Goal: Browse casually: Explore the website without a specific task or goal

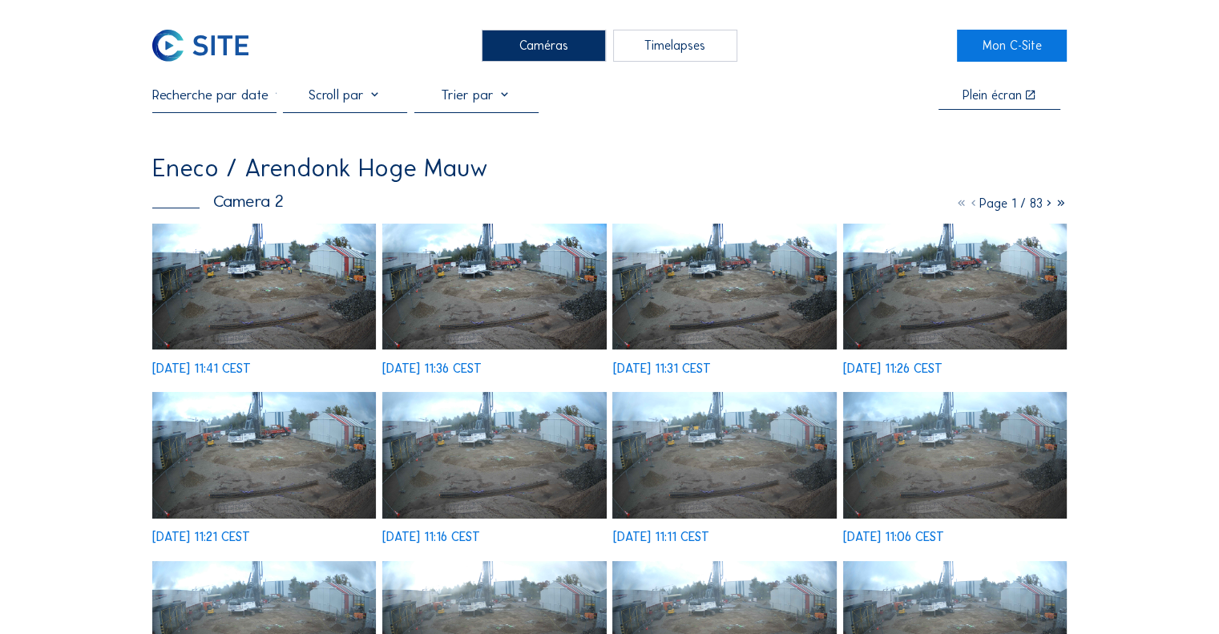
click at [271, 284] on img at bounding box center [264, 287] width 224 height 126
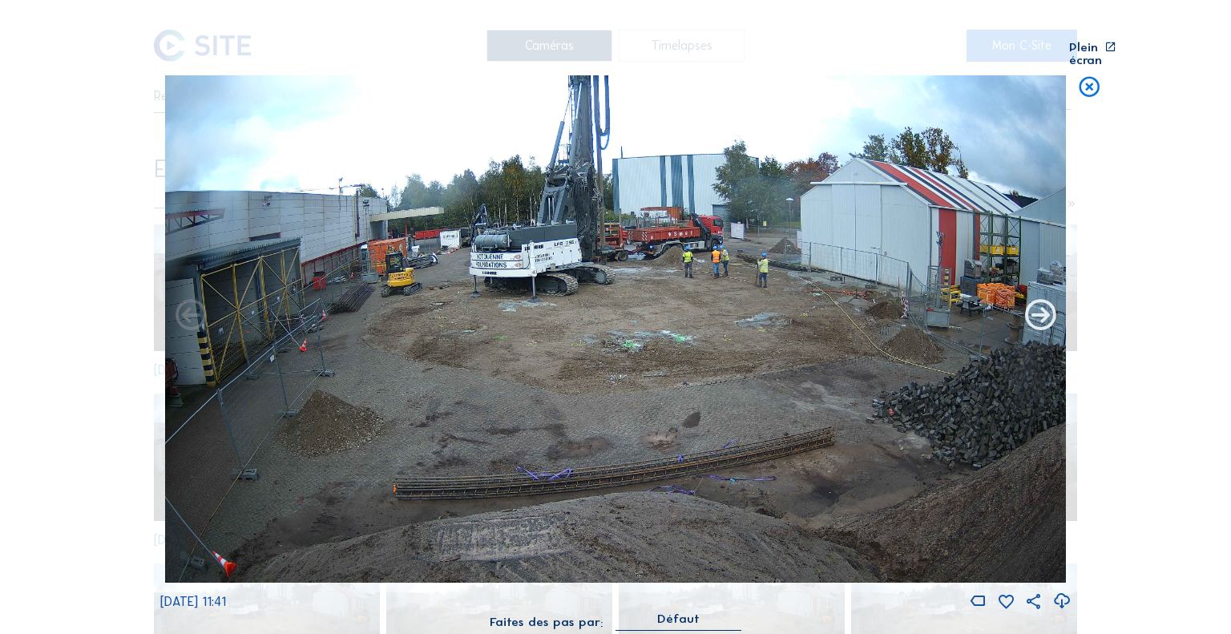
click at [1040, 304] on icon at bounding box center [1040, 316] width 37 height 38
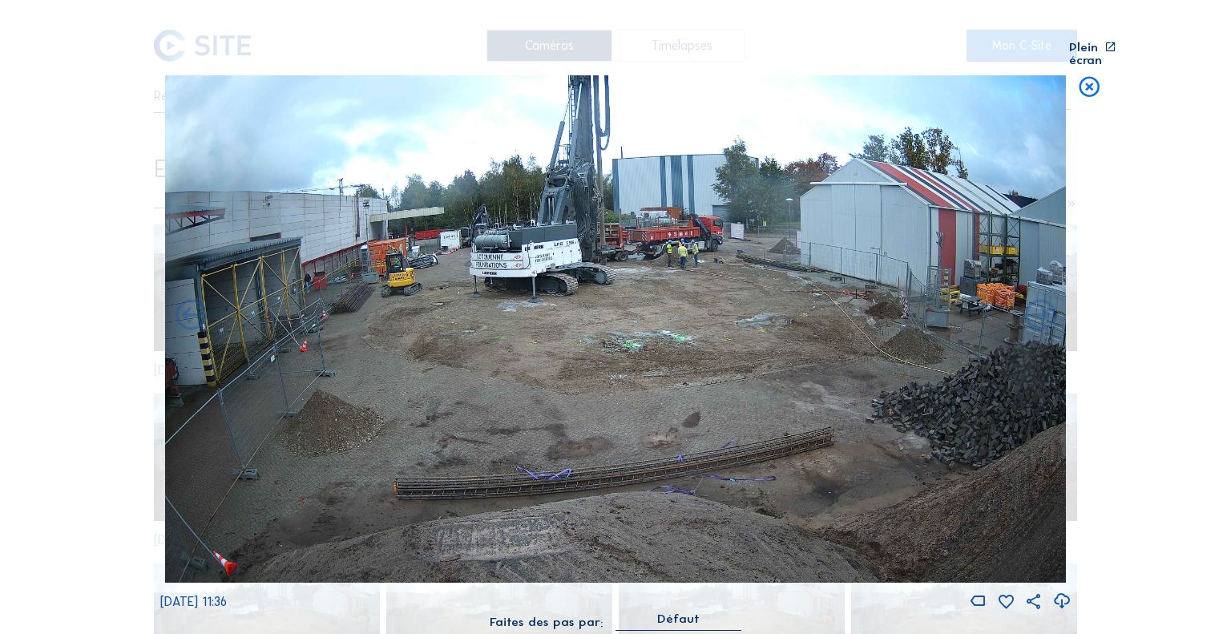
click at [1040, 304] on icon at bounding box center [1040, 316] width 37 height 38
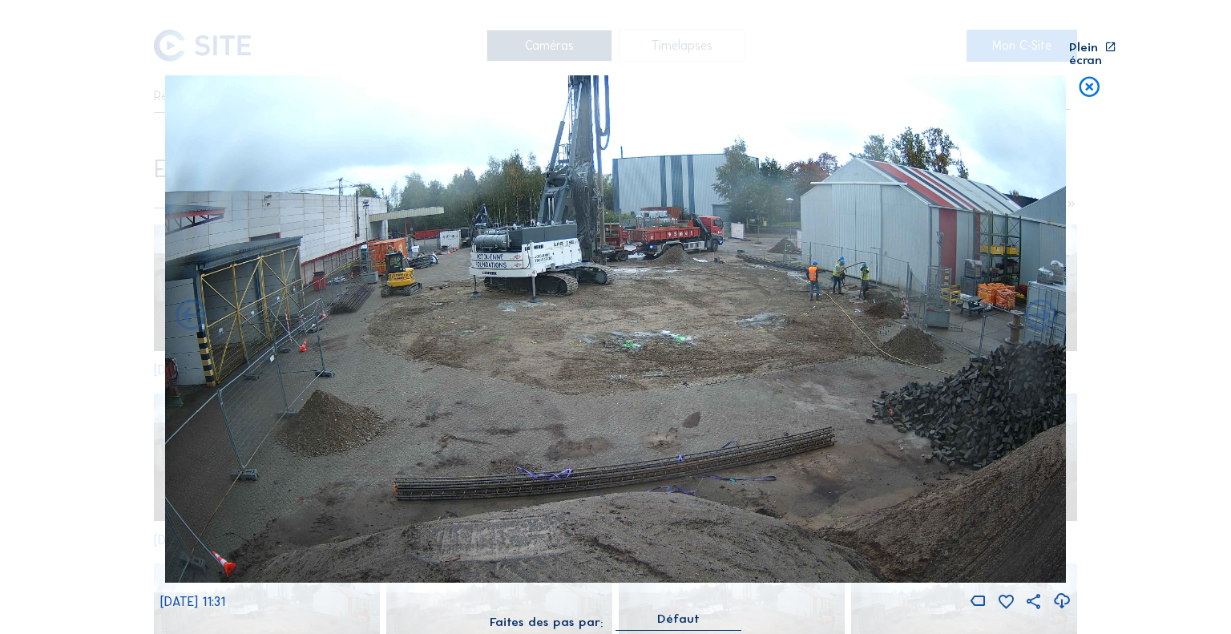
click at [1040, 304] on icon at bounding box center [1040, 316] width 37 height 38
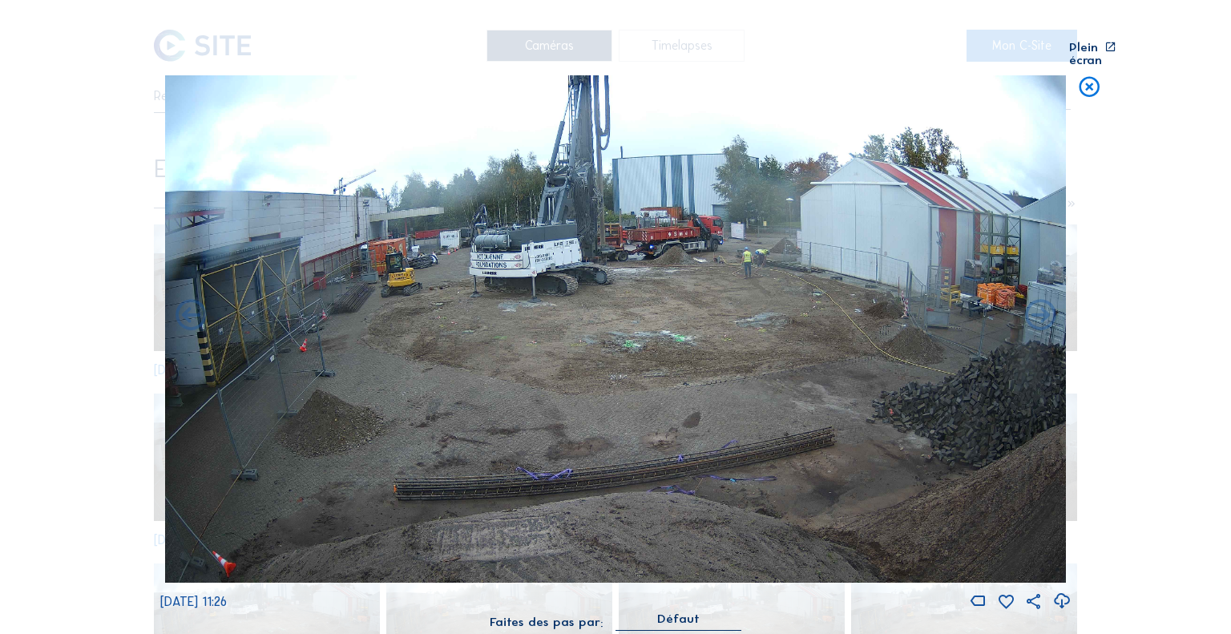
click at [1040, 304] on icon at bounding box center [1040, 316] width 37 height 38
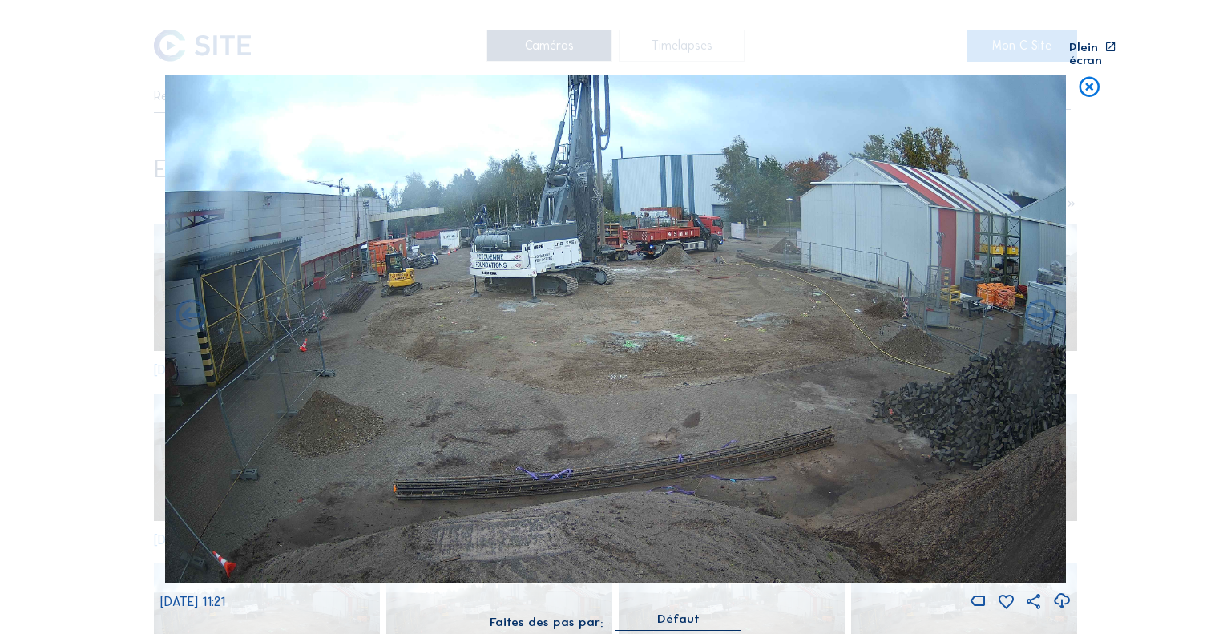
click at [1040, 304] on icon at bounding box center [1040, 316] width 37 height 38
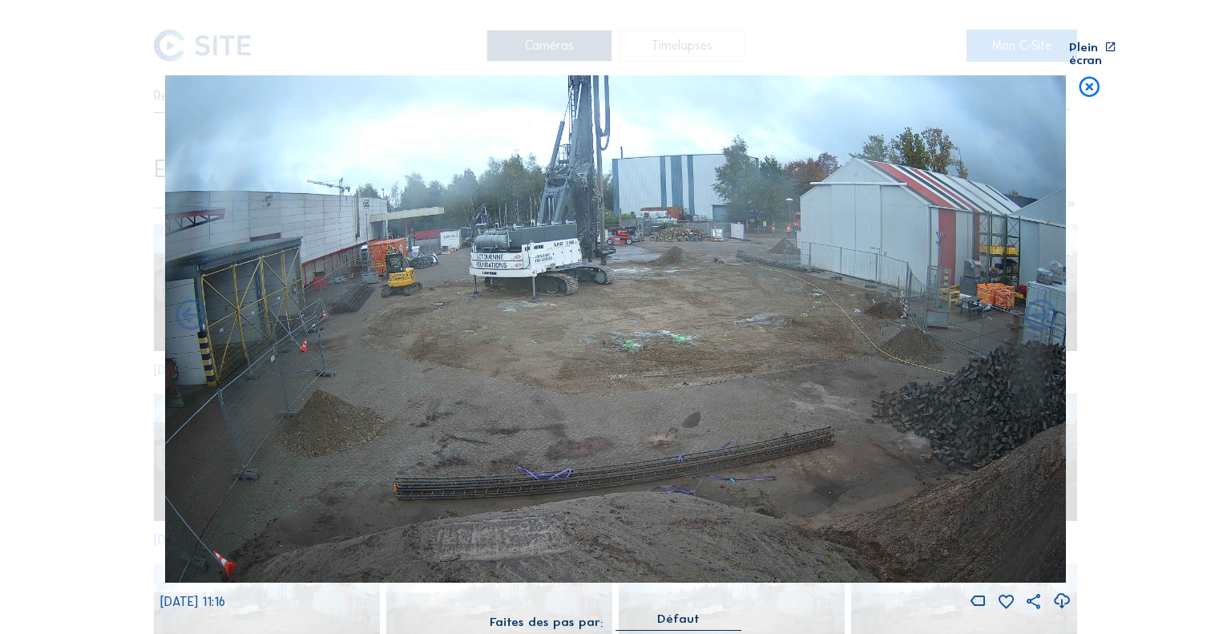
click at [1040, 304] on icon at bounding box center [1040, 316] width 37 height 38
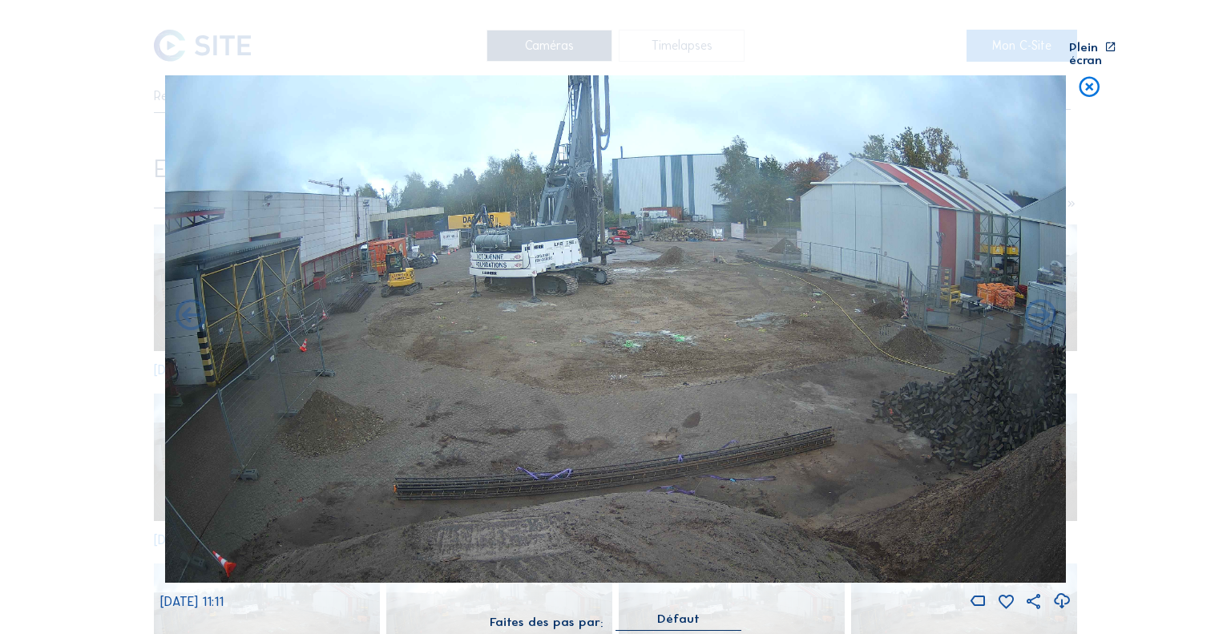
click at [1040, 304] on icon at bounding box center [1040, 316] width 37 height 38
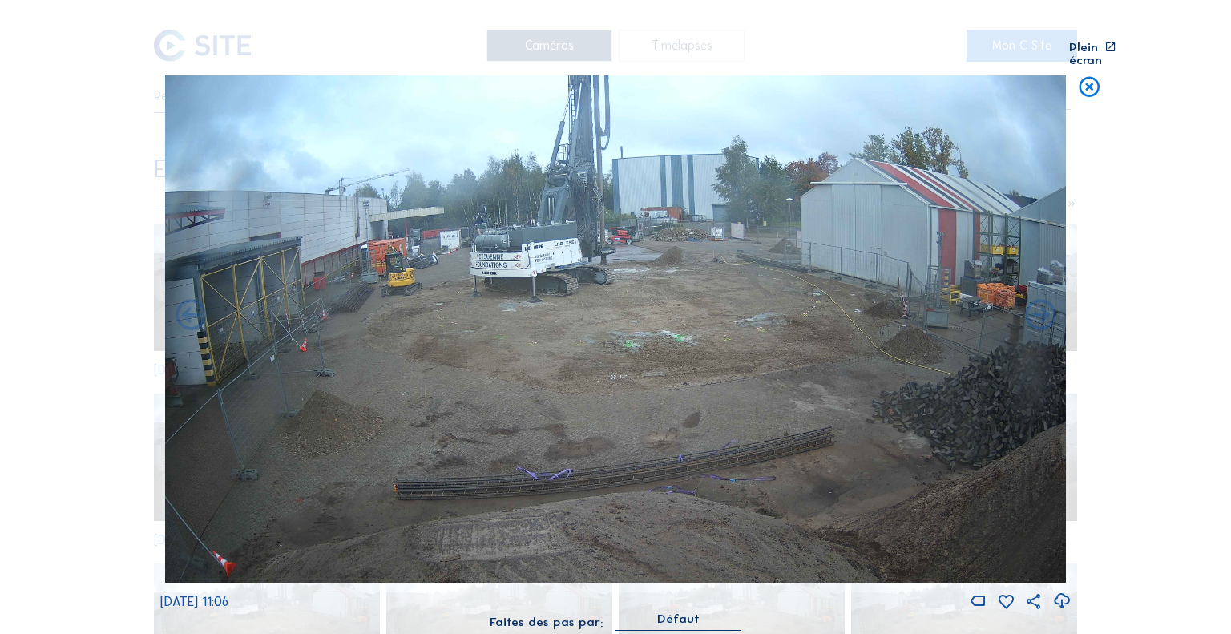
click at [1085, 87] on icon at bounding box center [1089, 88] width 25 height 26
